Goal: Task Accomplishment & Management: Use online tool/utility

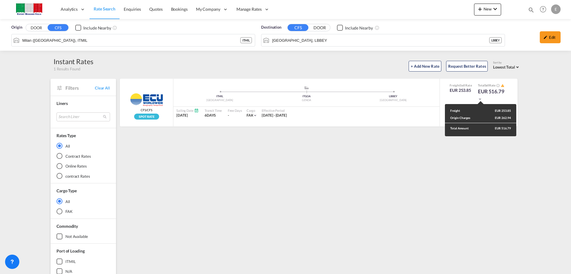
click at [210, 10] on div "Freight EUR 253.85 Origin Charges EUR 262.94 Total Amount EUR 516.79" at bounding box center [285, 137] width 571 height 274
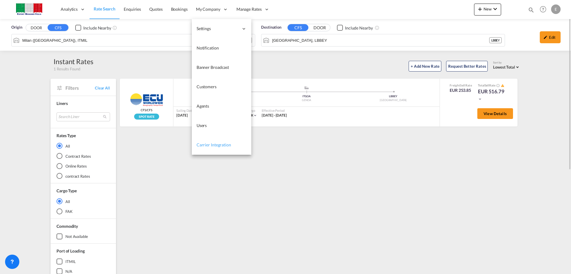
click at [215, 145] on span "Carrier Integration" at bounding box center [214, 144] width 35 height 5
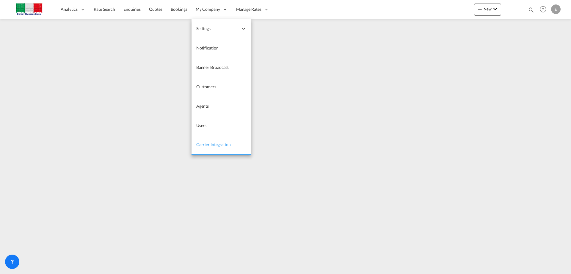
click at [206, 144] on span "Carrier Integration" at bounding box center [213, 144] width 35 height 5
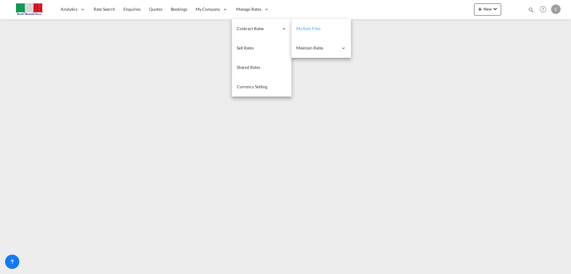
click at [315, 29] on span "My Rate Files" at bounding box center [308, 28] width 24 height 5
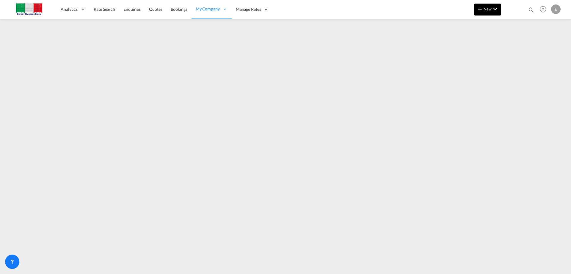
click at [481, 6] on md-icon "icon-plus 400-fg" at bounding box center [480, 8] width 7 height 7
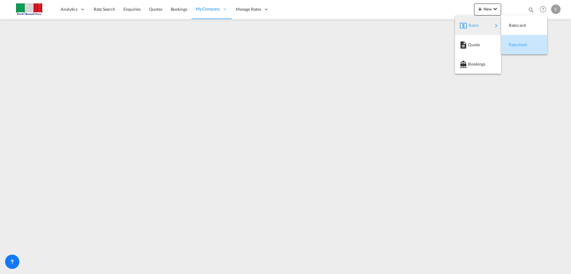
click at [511, 44] on span "Ratesheet" at bounding box center [512, 45] width 7 height 12
